Goal: Book appointment/travel/reservation

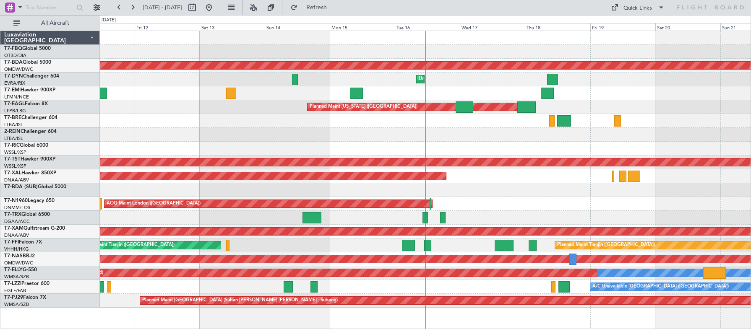
click at [117, 7] on button at bounding box center [118, 7] width 13 height 13
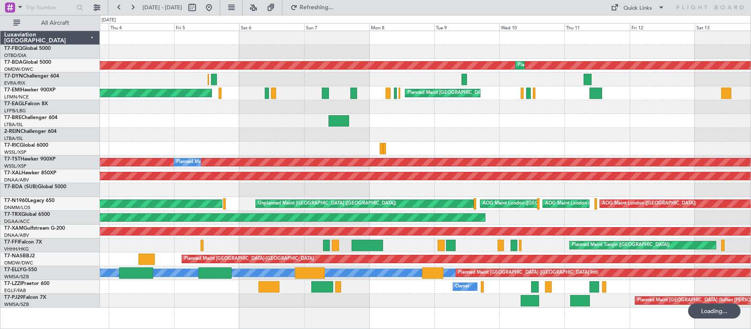
click at [117, 7] on button at bounding box center [118, 7] width 13 height 13
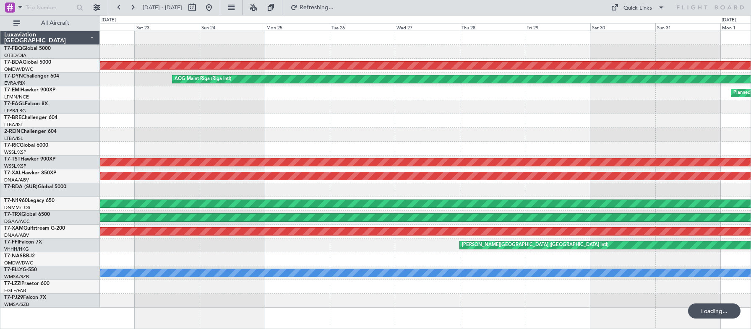
click at [117, 7] on button at bounding box center [118, 7] width 13 height 13
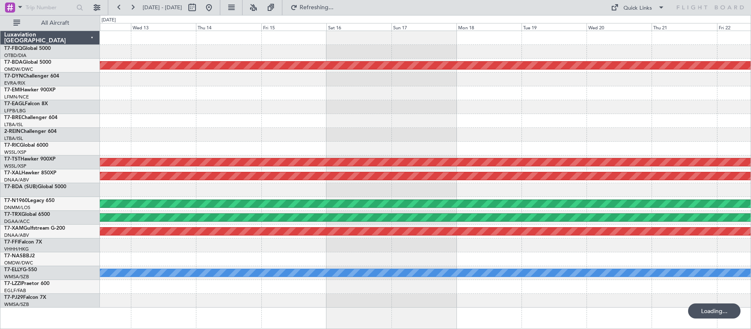
click at [117, 7] on button at bounding box center [118, 7] width 13 height 13
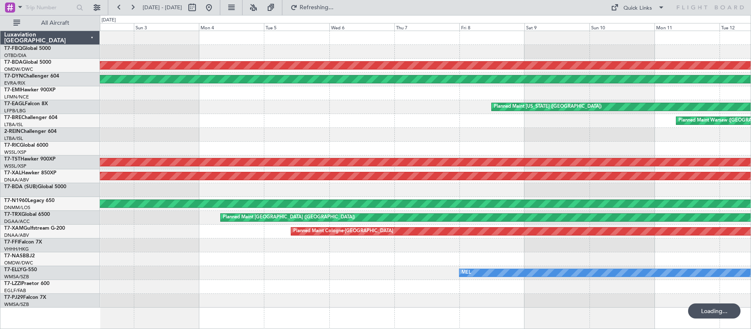
click at [117, 7] on button at bounding box center [118, 7] width 13 height 13
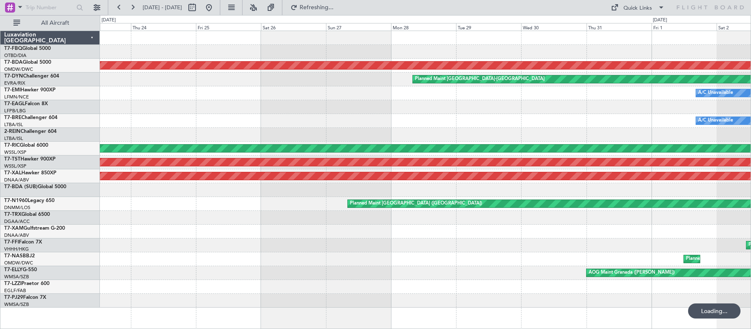
click at [117, 7] on button at bounding box center [118, 7] width 13 height 13
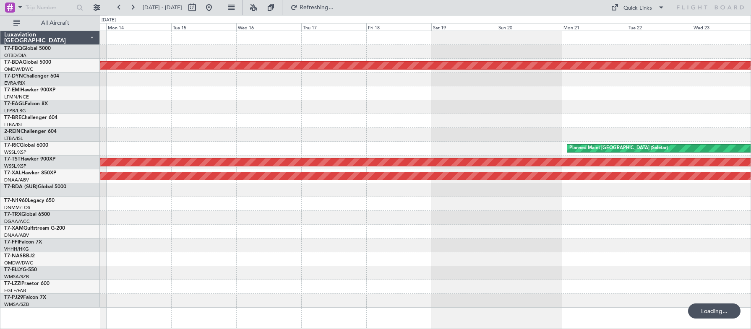
click at [117, 7] on button at bounding box center [118, 7] width 13 height 13
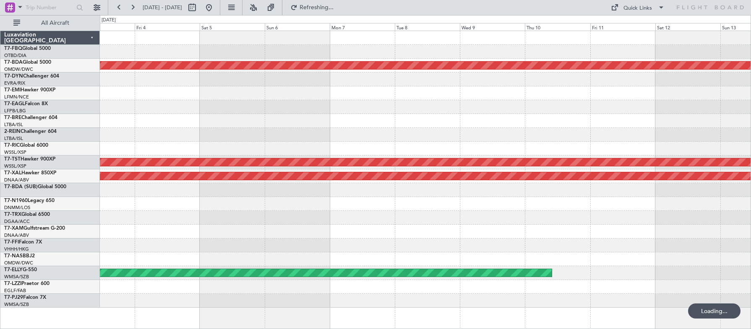
click at [117, 7] on button at bounding box center [118, 7] width 13 height 13
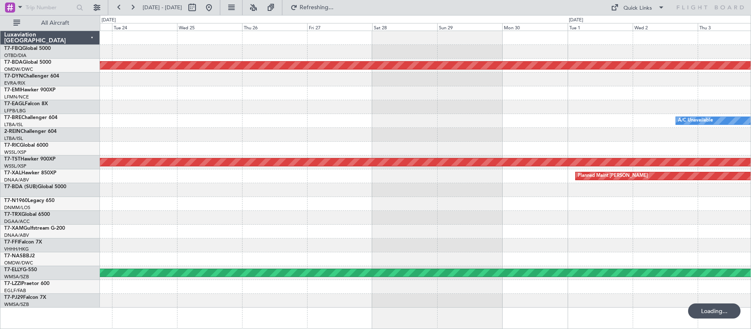
click at [117, 7] on button at bounding box center [118, 7] width 13 height 13
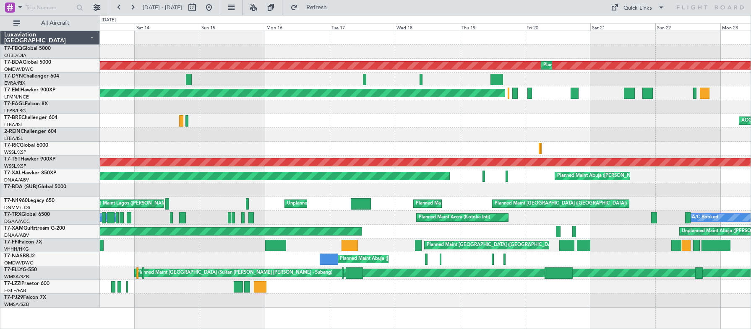
click at [117, 7] on button at bounding box center [118, 7] width 13 height 13
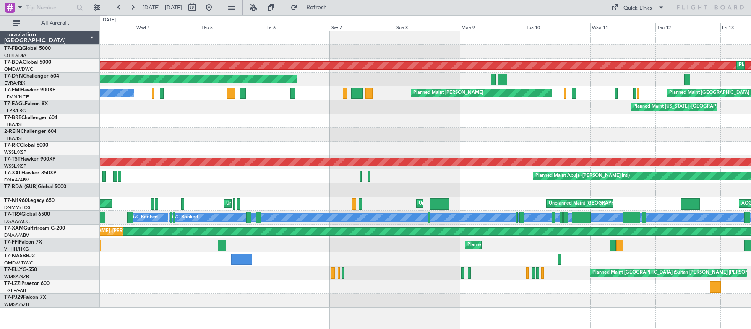
click at [117, 7] on button at bounding box center [118, 7] width 13 height 13
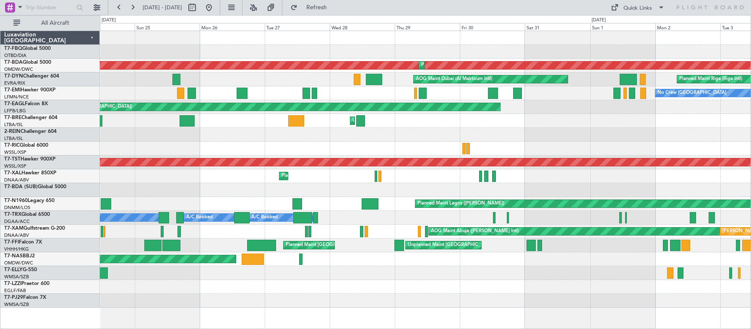
click at [117, 7] on button at bounding box center [118, 7] width 13 height 13
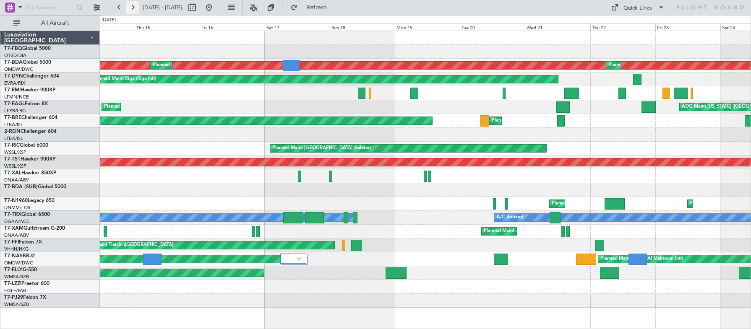
click at [130, 9] on button at bounding box center [132, 7] width 13 height 13
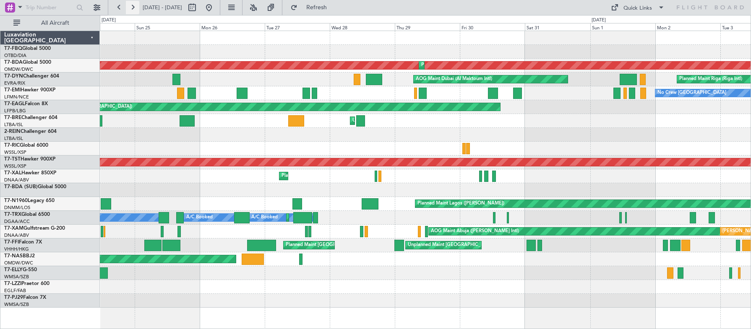
click at [130, 9] on button at bounding box center [132, 7] width 13 height 13
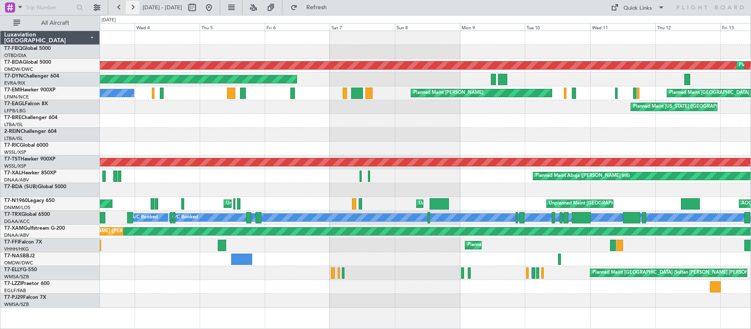
click at [130, 9] on button at bounding box center [132, 7] width 13 height 13
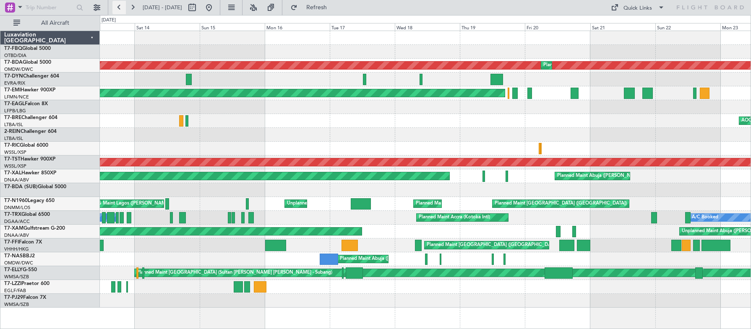
click at [118, 7] on button at bounding box center [118, 7] width 13 height 13
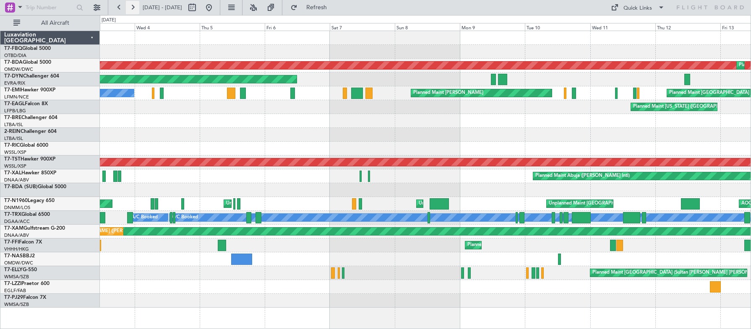
click at [132, 8] on button at bounding box center [132, 7] width 13 height 13
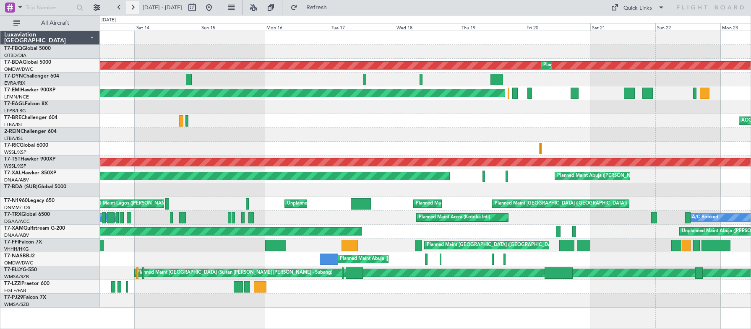
click at [132, 8] on button at bounding box center [132, 7] width 13 height 13
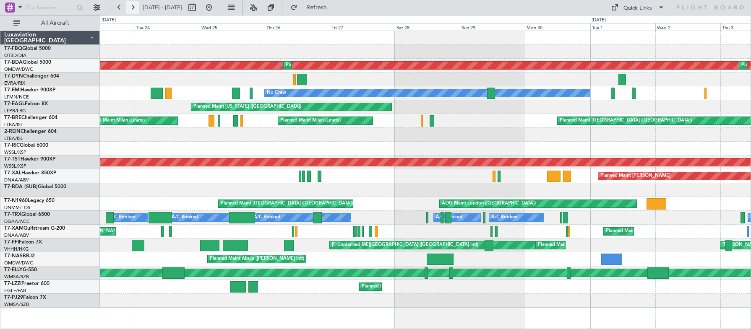
click at [132, 6] on button at bounding box center [132, 7] width 13 height 13
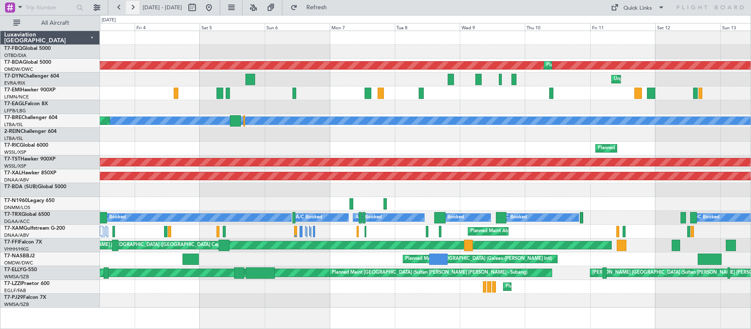
click at [132, 6] on button at bounding box center [132, 7] width 13 height 13
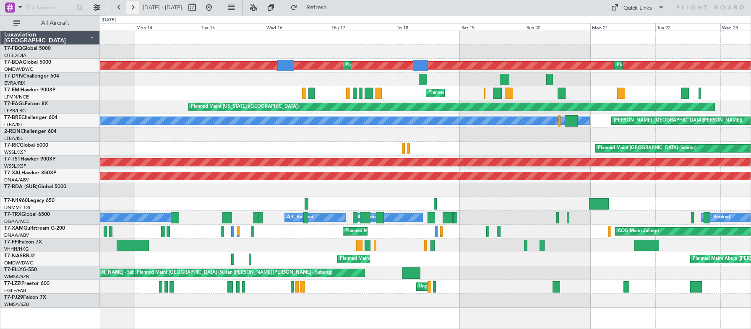
click at [132, 6] on button at bounding box center [132, 7] width 13 height 13
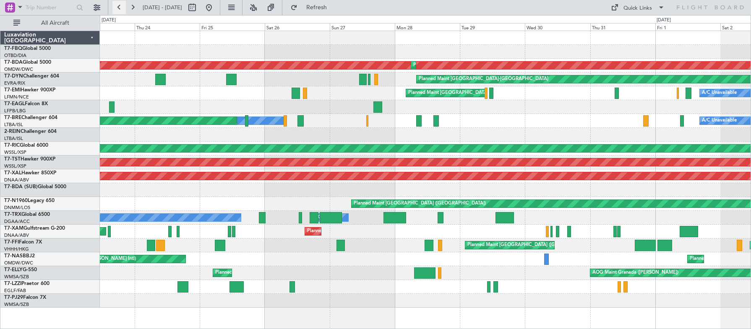
click at [118, 4] on button at bounding box center [118, 7] width 13 height 13
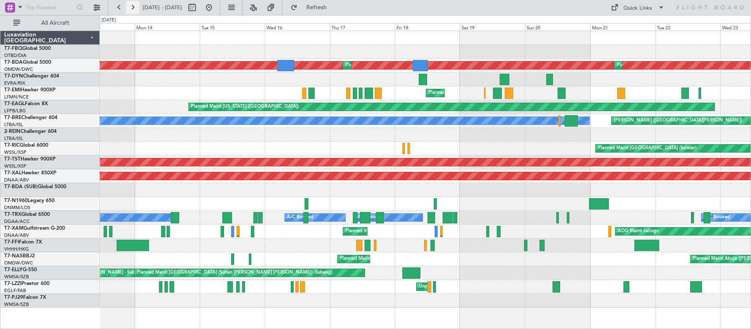
click at [134, 7] on button at bounding box center [132, 7] width 13 height 13
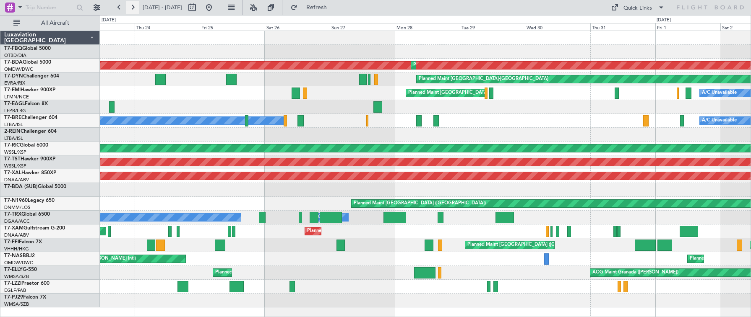
click at [133, 7] on button at bounding box center [132, 7] width 13 height 13
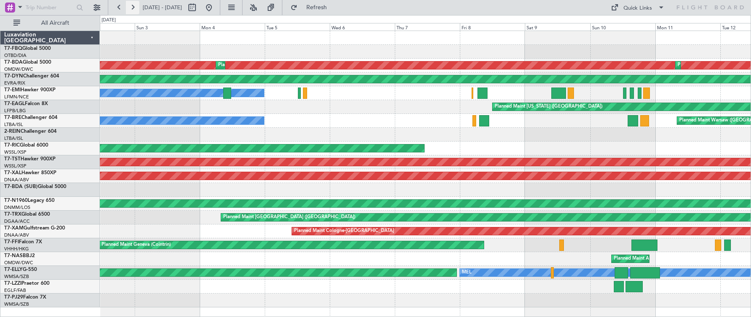
click at [133, 7] on button at bounding box center [132, 7] width 13 height 13
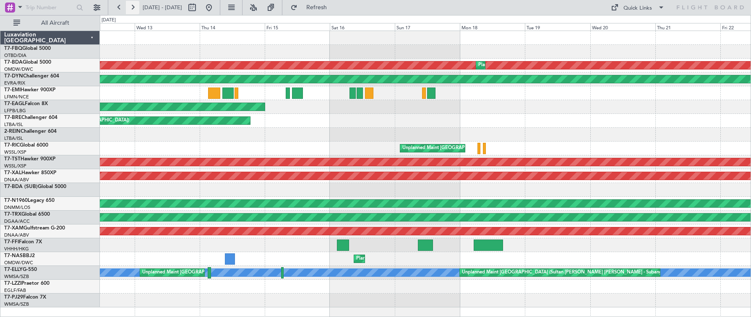
click at [133, 7] on button at bounding box center [132, 7] width 13 height 13
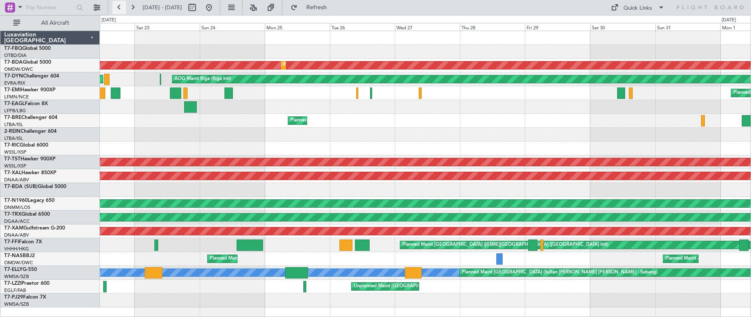
click at [119, 5] on button at bounding box center [118, 7] width 13 height 13
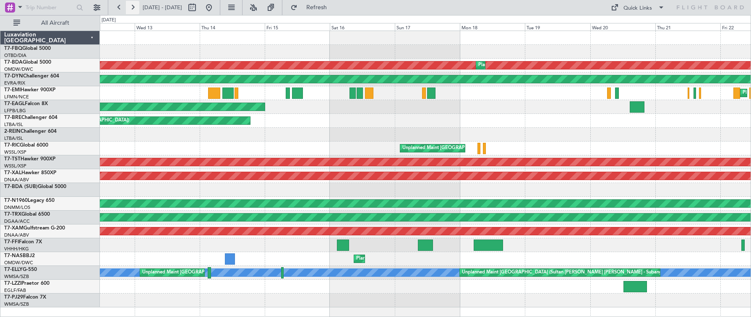
click at [135, 6] on button at bounding box center [132, 7] width 13 height 13
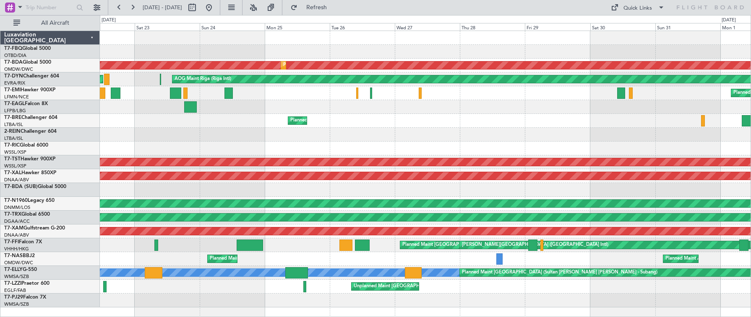
click at [247, 109] on div at bounding box center [425, 107] width 650 height 14
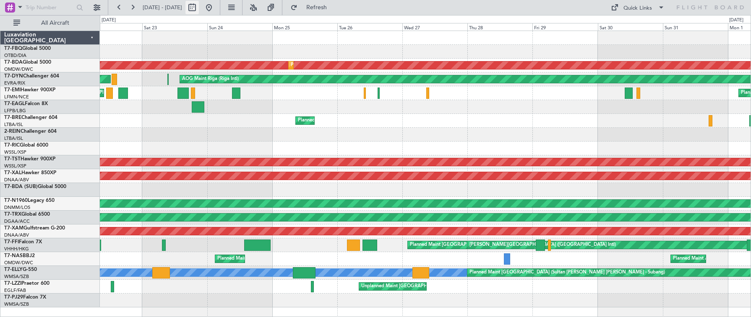
click at [199, 8] on button at bounding box center [191, 7] width 13 height 13
select select "8"
select select "2025"
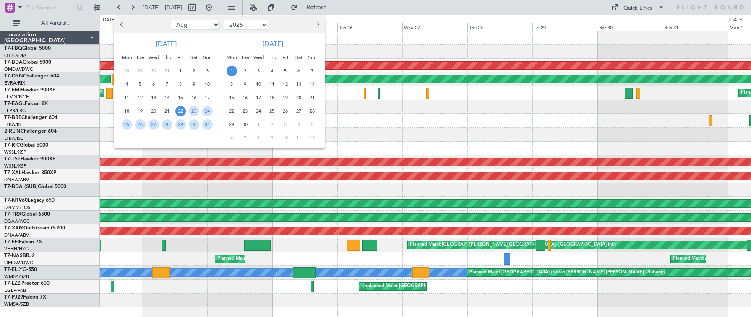
click at [254, 72] on span "3" at bounding box center [258, 71] width 10 height 10
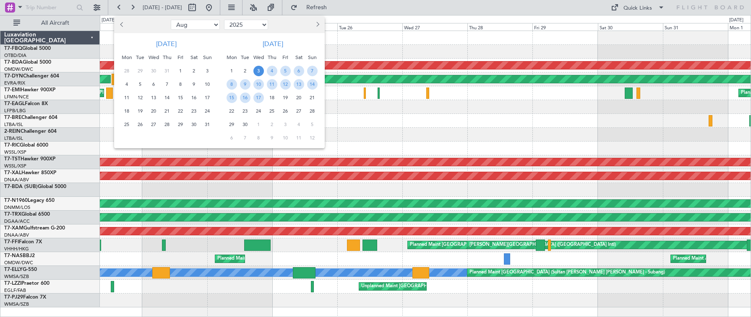
select select "9"
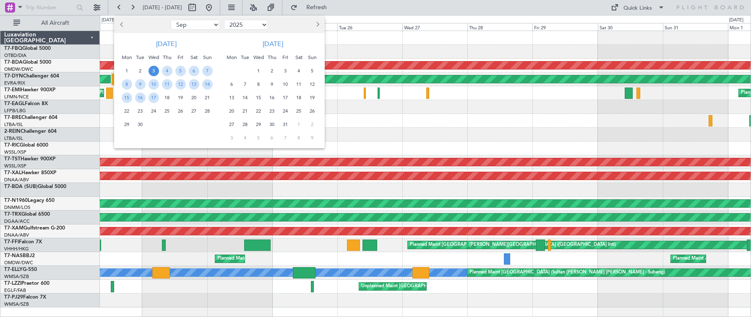
click at [217, 8] on div at bounding box center [375, 158] width 751 height 317
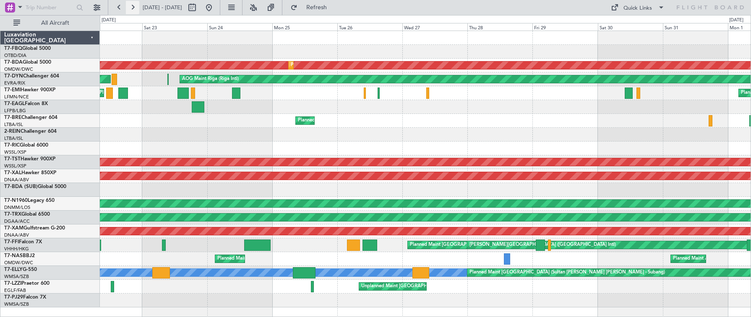
click at [136, 5] on button at bounding box center [132, 7] width 13 height 13
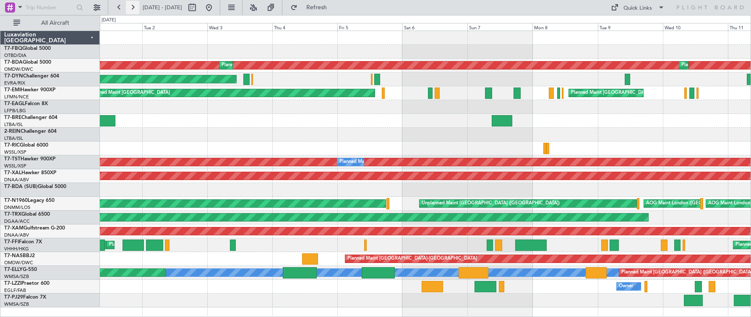
click at [136, 5] on button at bounding box center [132, 7] width 13 height 13
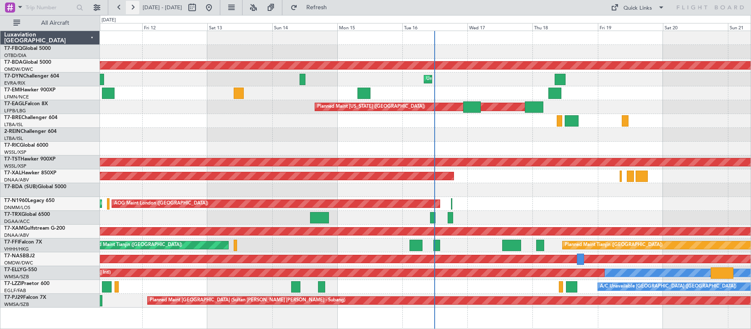
click at [134, 11] on button at bounding box center [132, 7] width 13 height 13
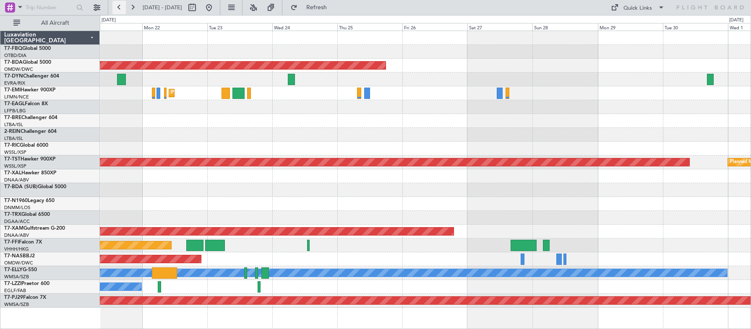
click at [122, 7] on button at bounding box center [118, 7] width 13 height 13
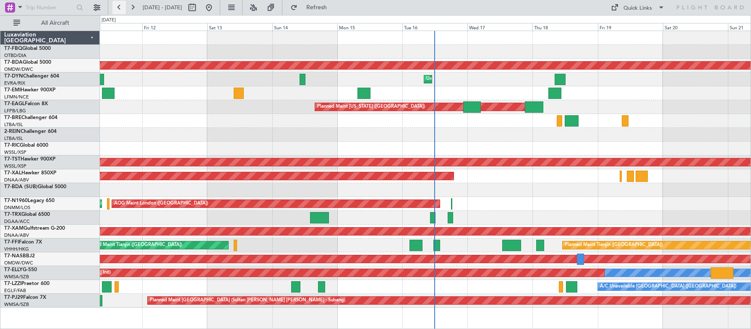
click at [122, 7] on button at bounding box center [118, 7] width 13 height 13
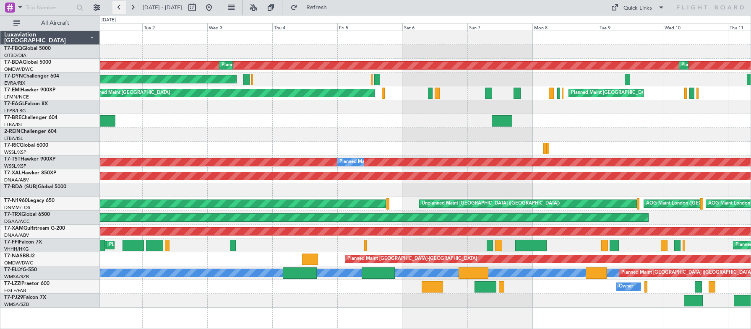
click at [122, 7] on button at bounding box center [118, 7] width 13 height 13
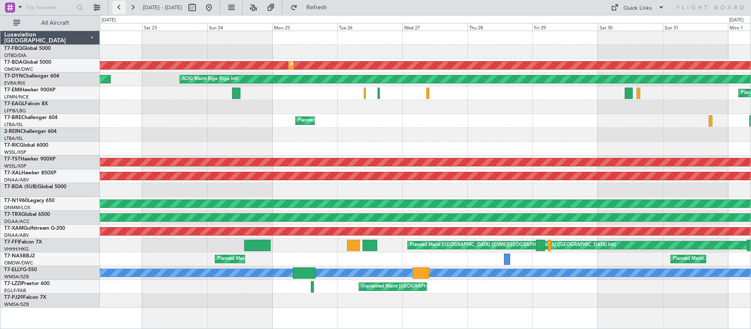
click at [122, 7] on button at bounding box center [118, 7] width 13 height 13
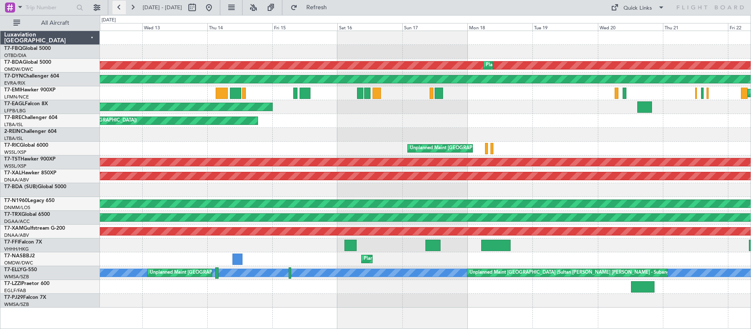
click at [122, 7] on button at bounding box center [118, 7] width 13 height 13
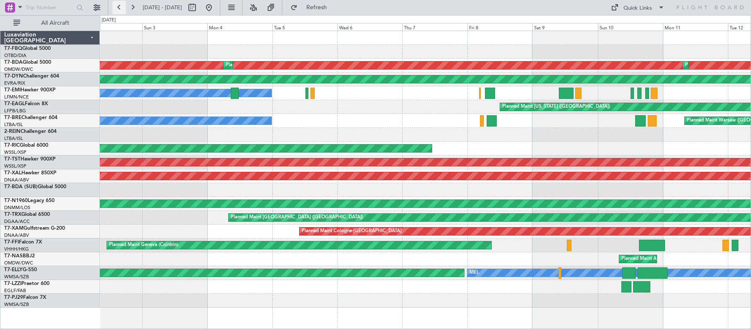
click at [122, 7] on button at bounding box center [118, 7] width 13 height 13
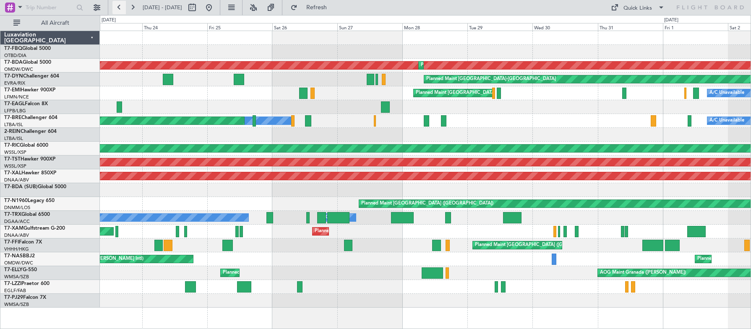
click at [120, 6] on button at bounding box center [118, 7] width 13 height 13
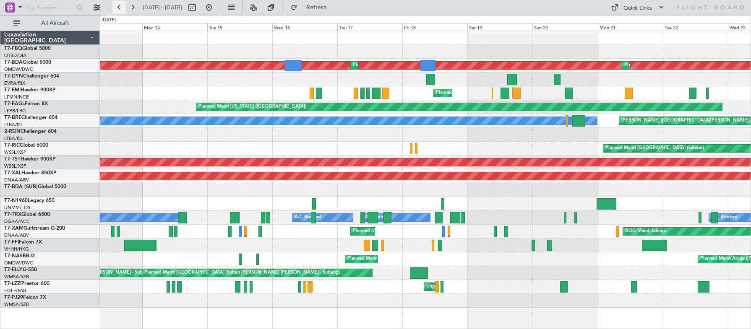
click at [123, 6] on button at bounding box center [118, 7] width 13 height 13
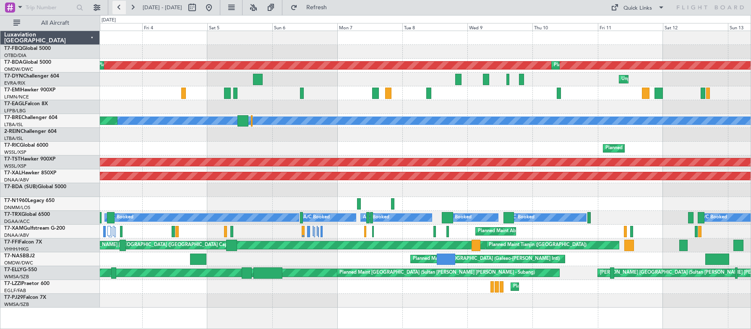
click at [123, 6] on button at bounding box center [118, 7] width 13 height 13
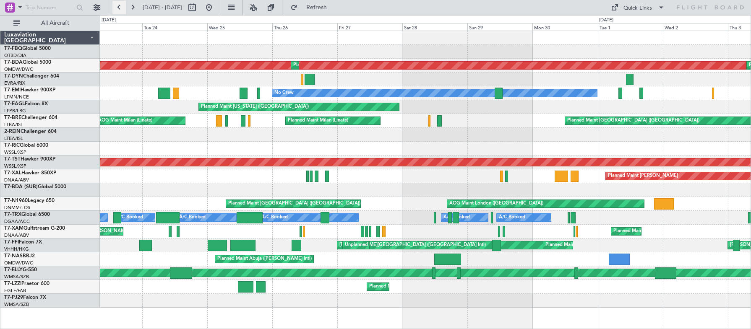
click at [122, 8] on button at bounding box center [118, 7] width 13 height 13
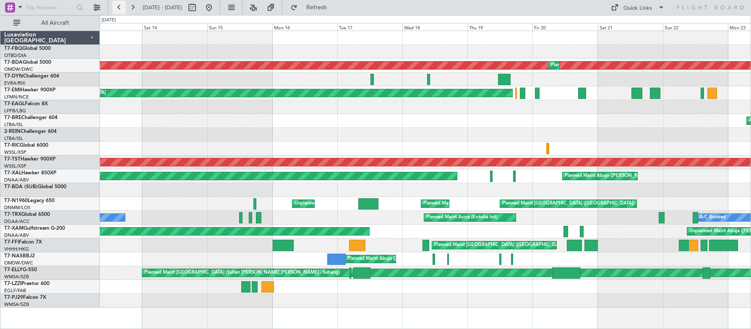
click at [122, 8] on button at bounding box center [118, 7] width 13 height 13
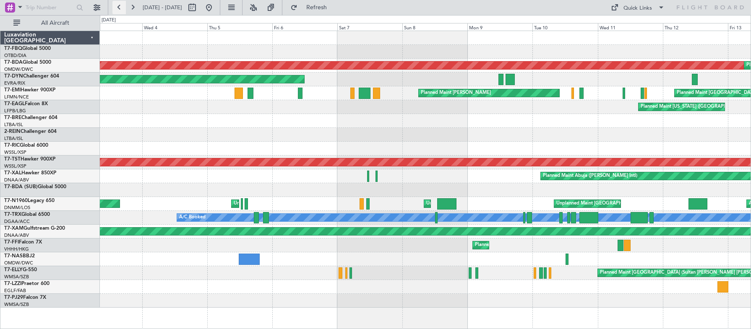
click at [122, 8] on button at bounding box center [118, 7] width 13 height 13
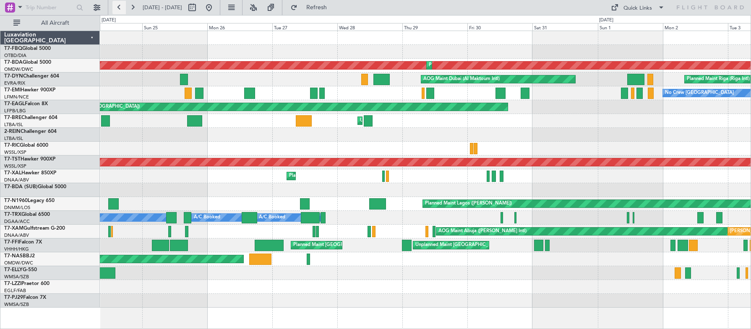
click at [122, 8] on button at bounding box center [118, 7] width 13 height 13
